Goal: Information Seeking & Learning: Learn about a topic

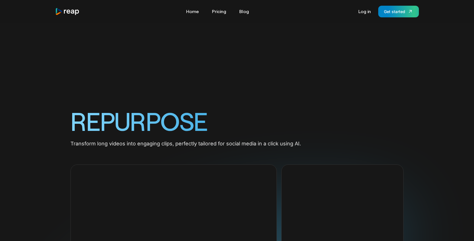
scroll to position [590, 0]
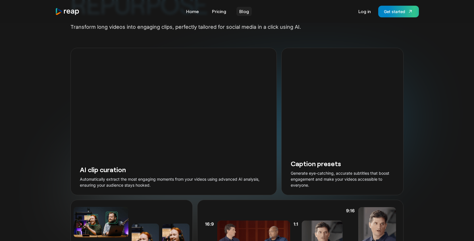
click at [241, 11] on link "Blog" at bounding box center [243, 11] width 15 height 9
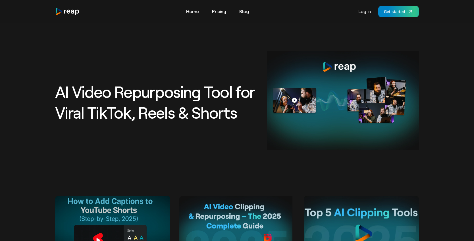
scroll to position [52, 0]
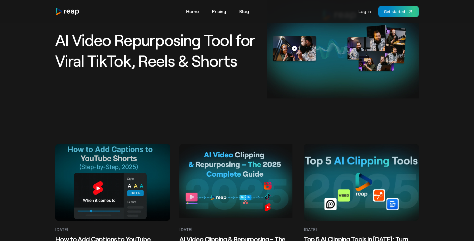
click at [144, 161] on at bounding box center [112, 182] width 115 height 77
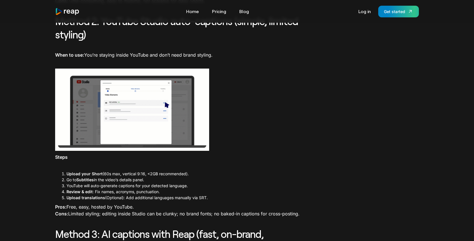
scroll to position [433, 0]
